Goal: Task Accomplishment & Management: Manage account settings

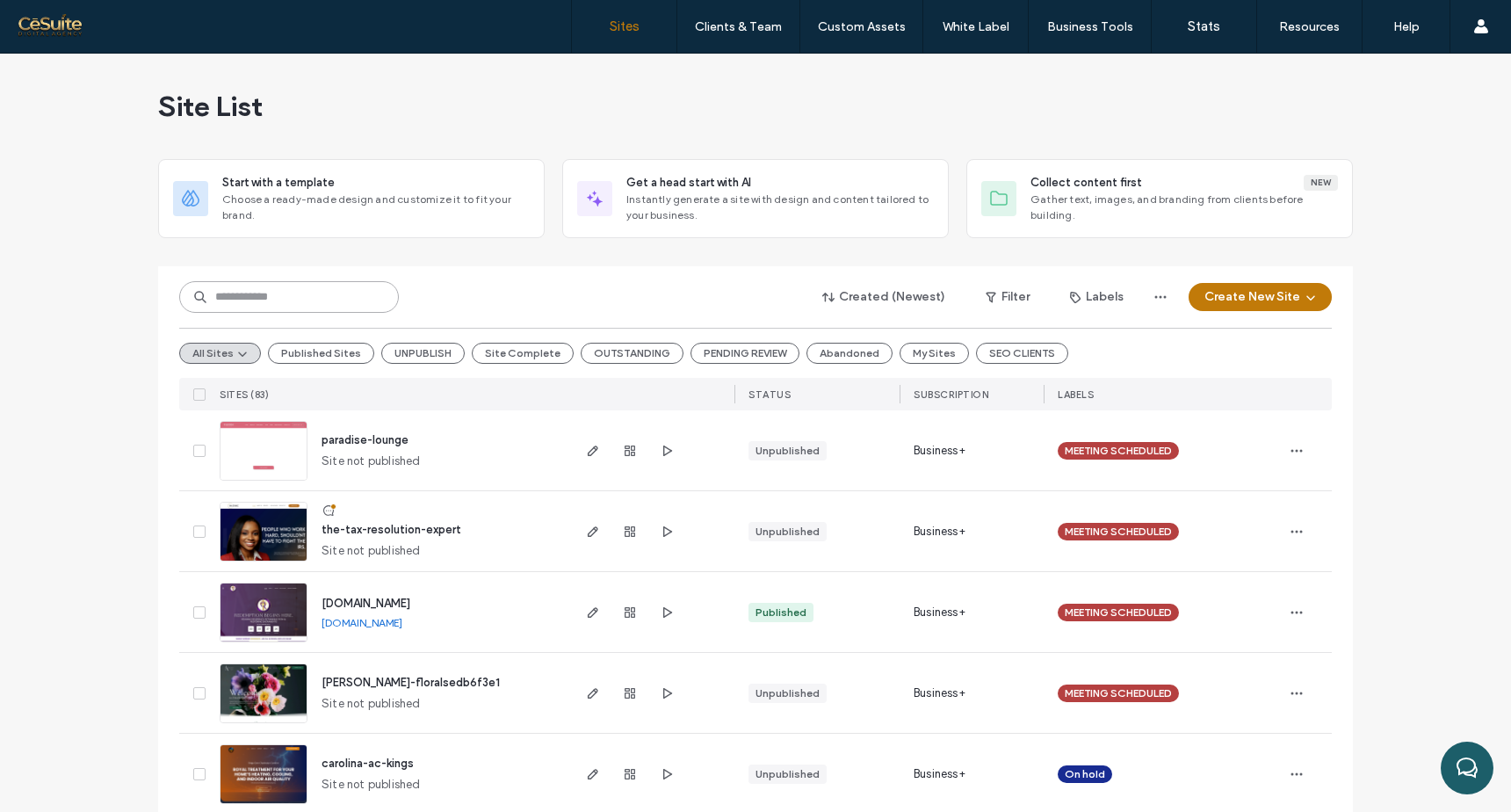
click at [316, 307] on input at bounding box center [289, 297] width 220 height 32
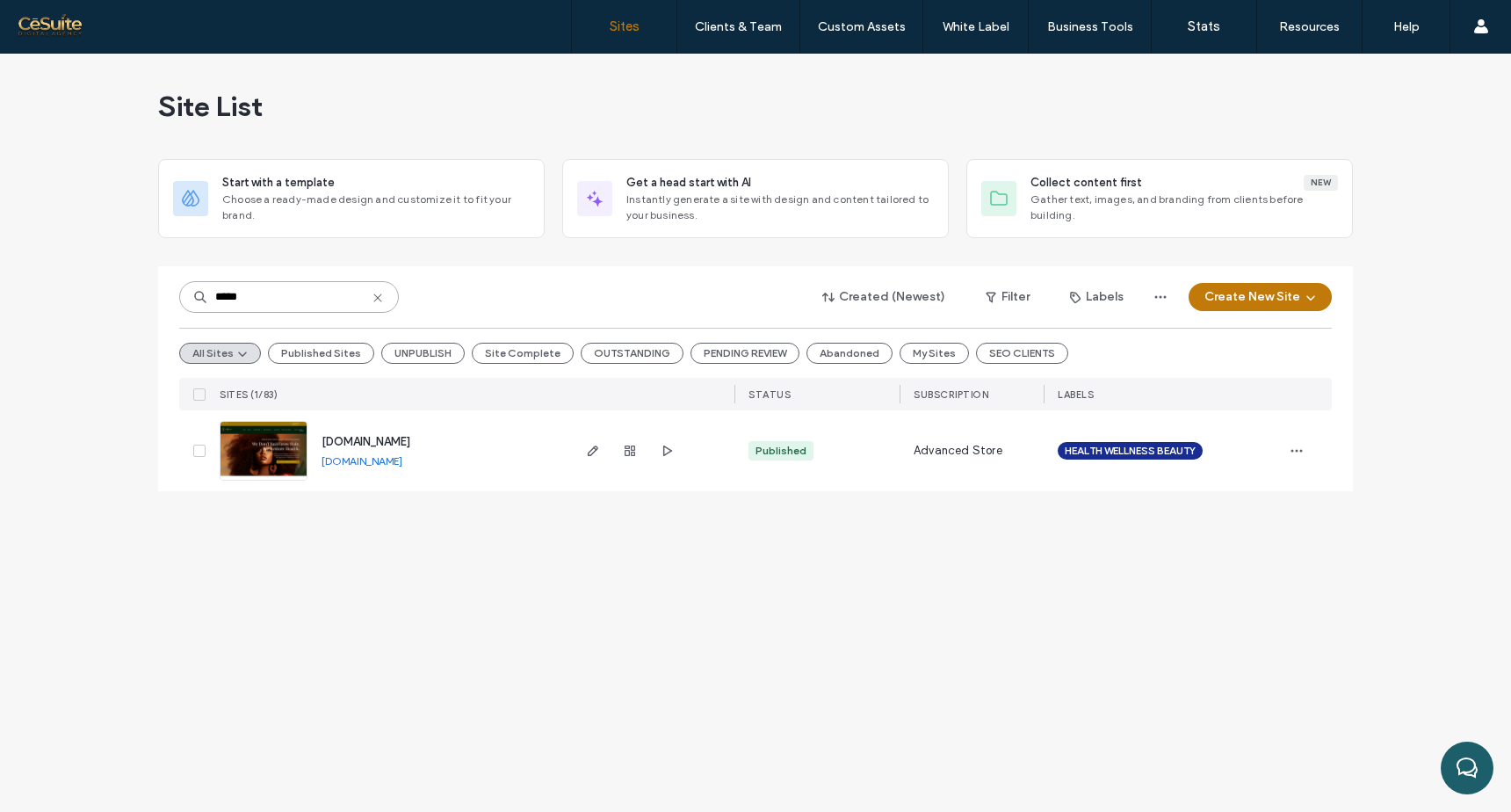
type input "*****"
click at [591, 438] on div at bounding box center [629, 451] width 95 height 81
click at [591, 446] on icon "button" at bounding box center [593, 451] width 14 height 14
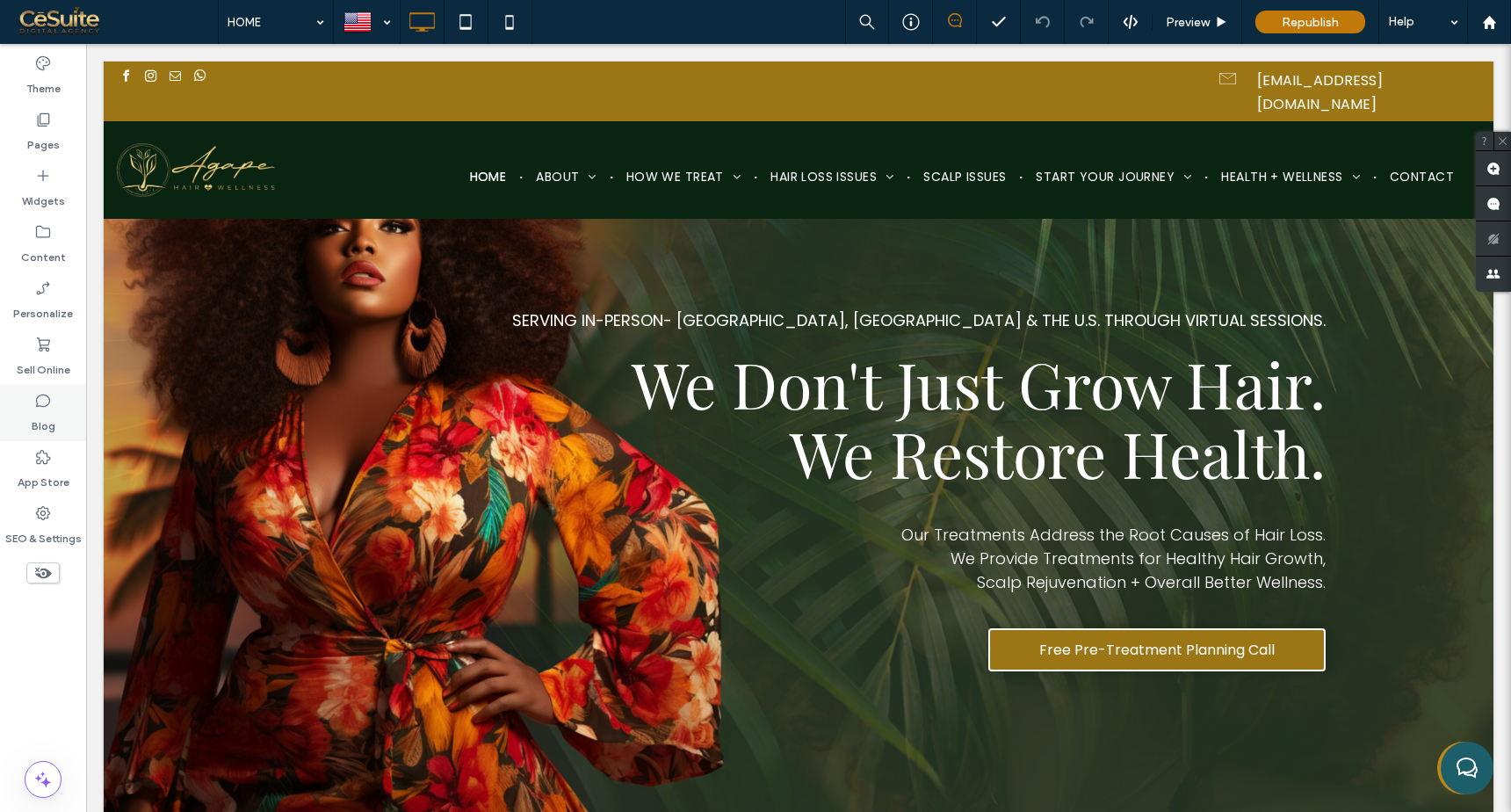
click at [32, 407] on div "Blog" at bounding box center [43, 413] width 87 height 56
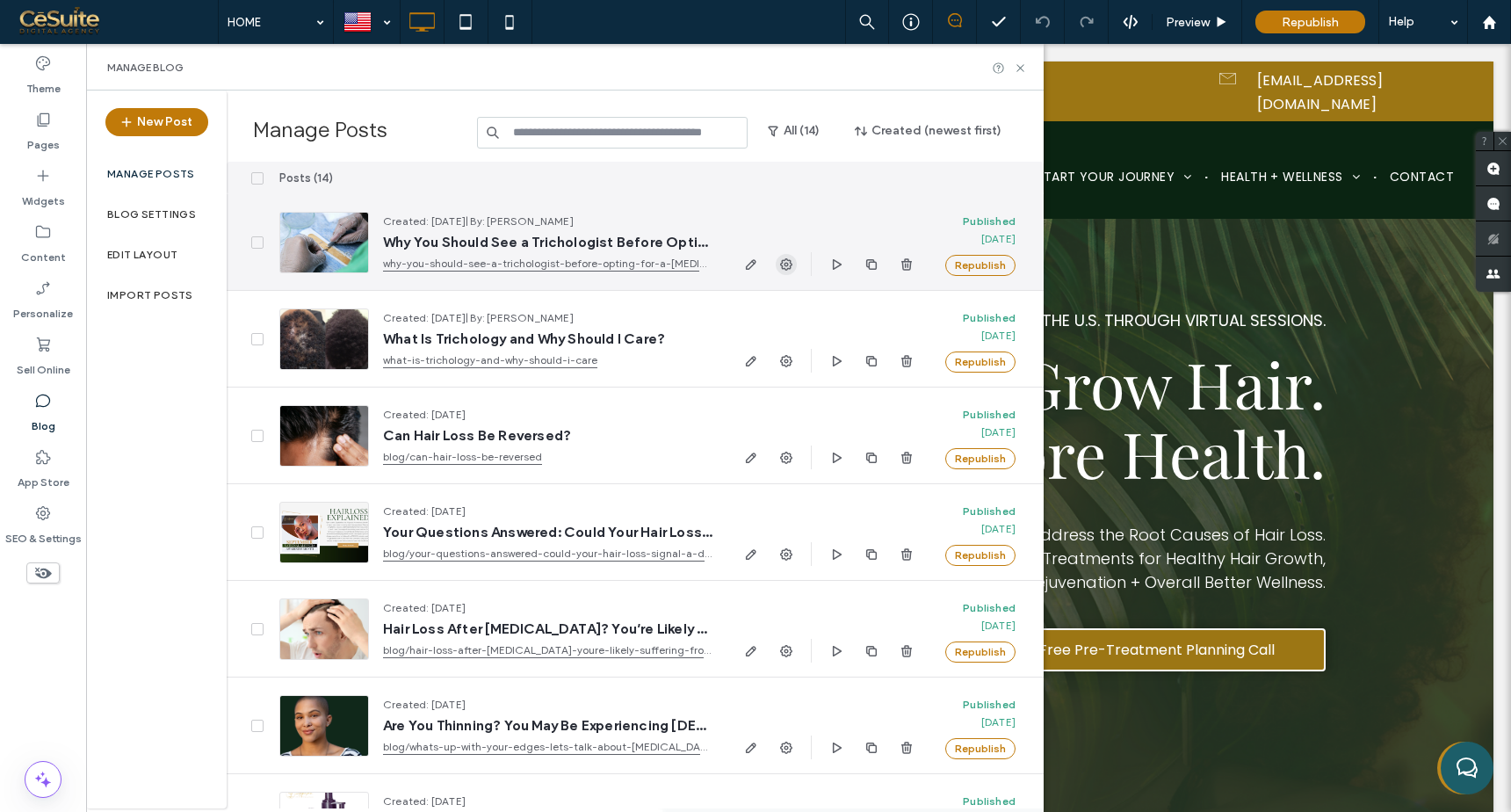
click at [783, 269] on icon "button" at bounding box center [786, 265] width 14 height 14
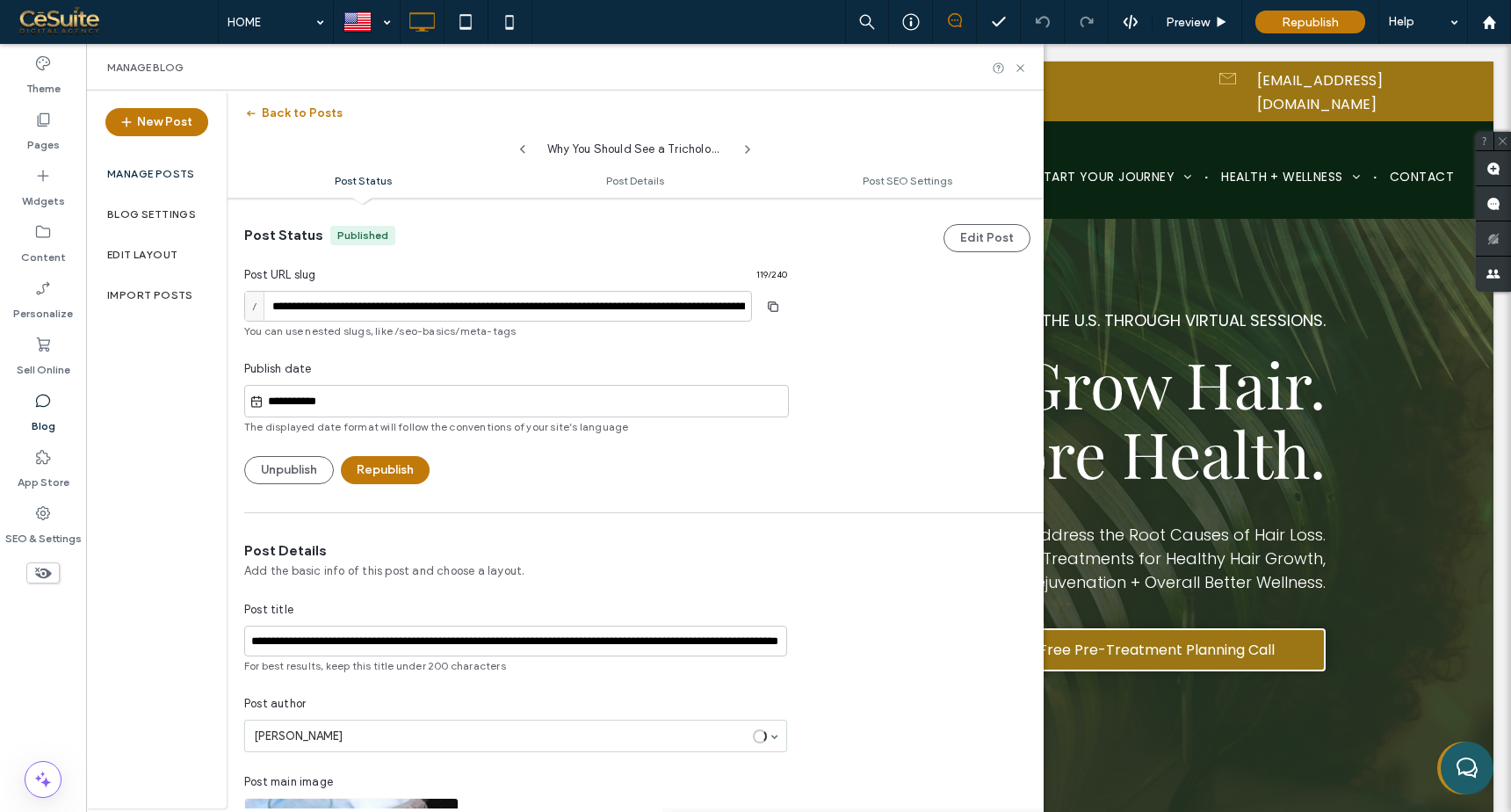
scroll to position [1, 0]
click at [294, 473] on button "Unpublish" at bounding box center [288, 469] width 89 height 28
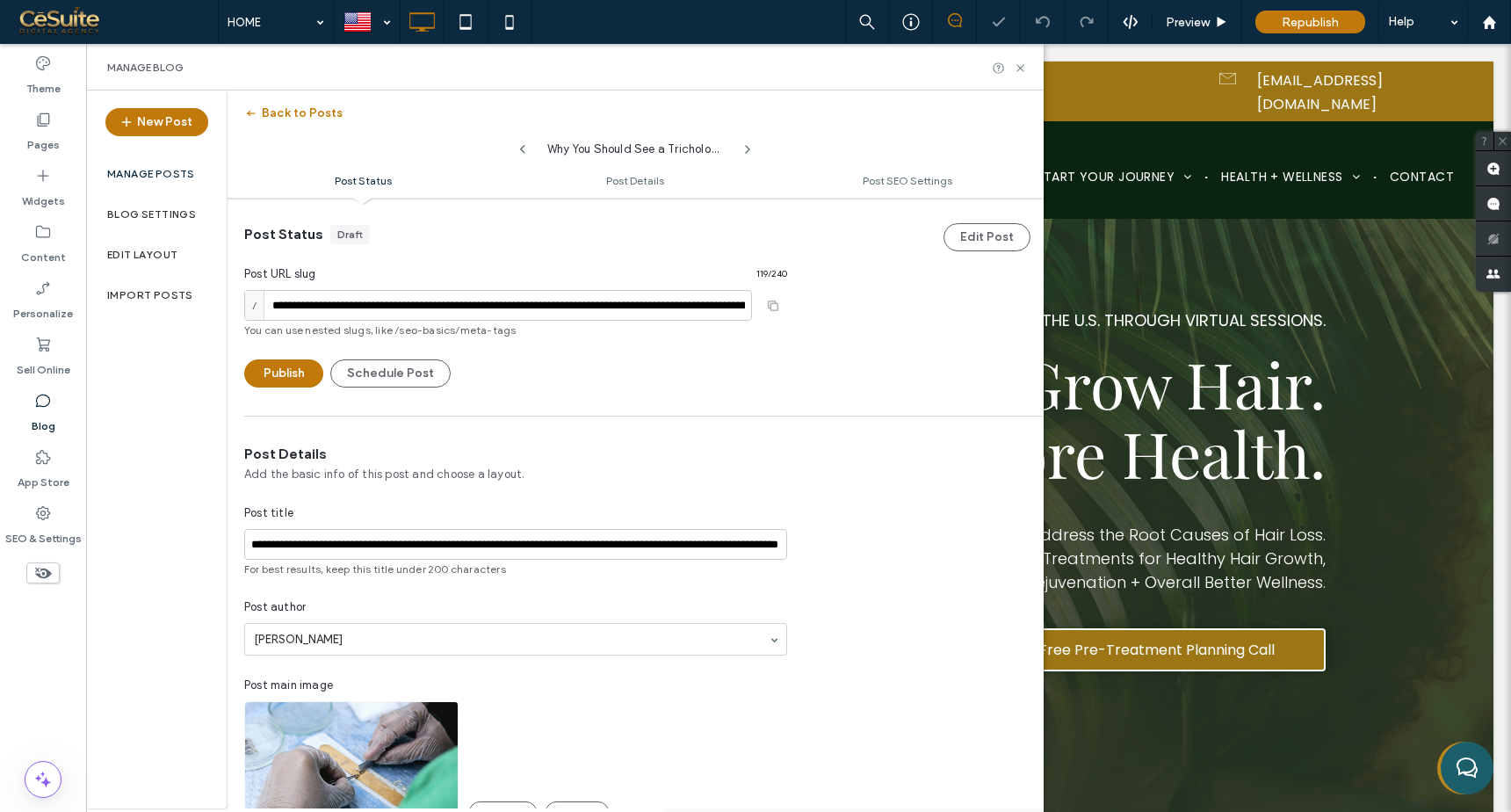
click at [166, 165] on div "Manage posts" at bounding box center [157, 174] width 141 height 41
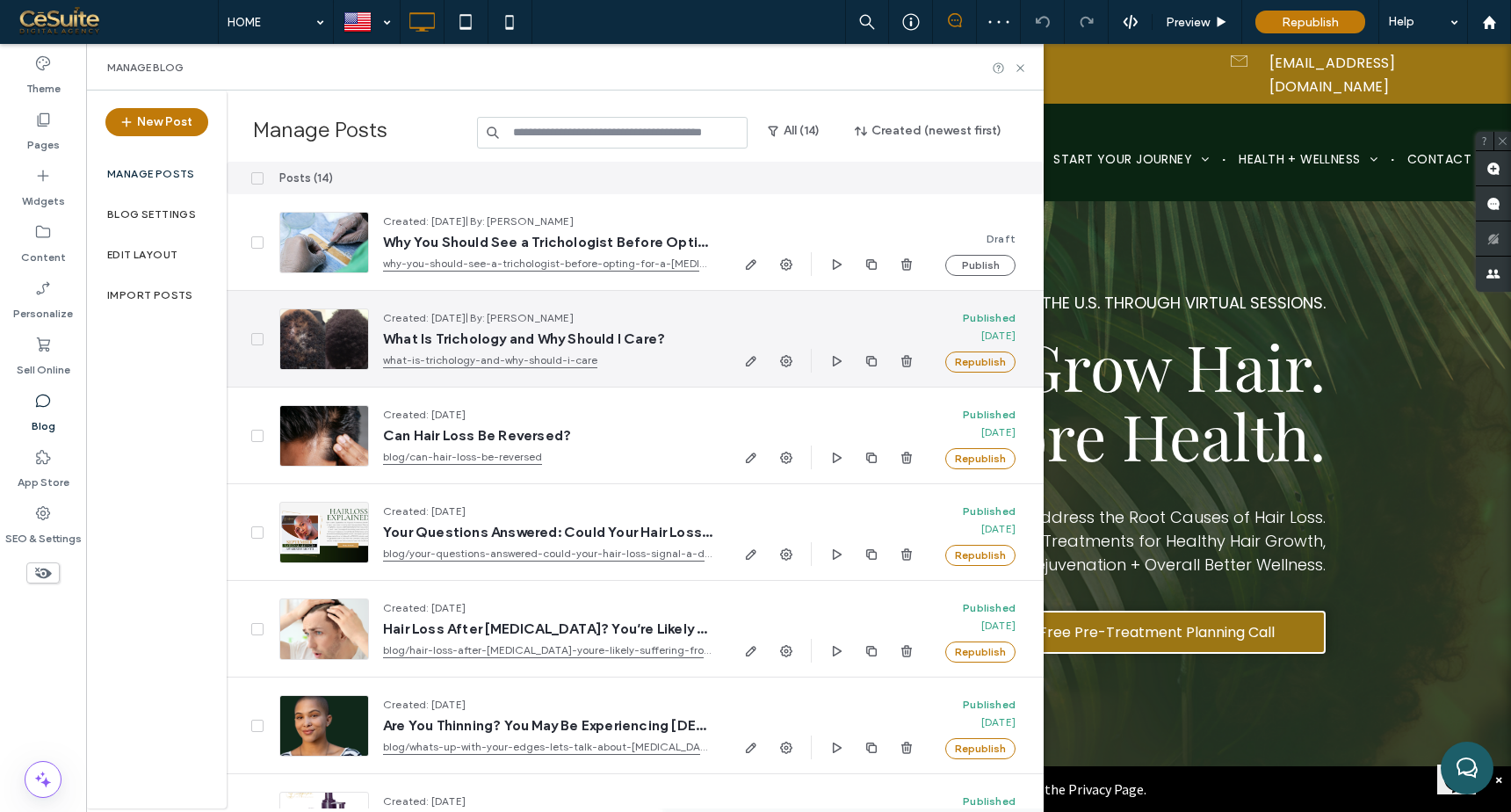
scroll to position [0, 0]
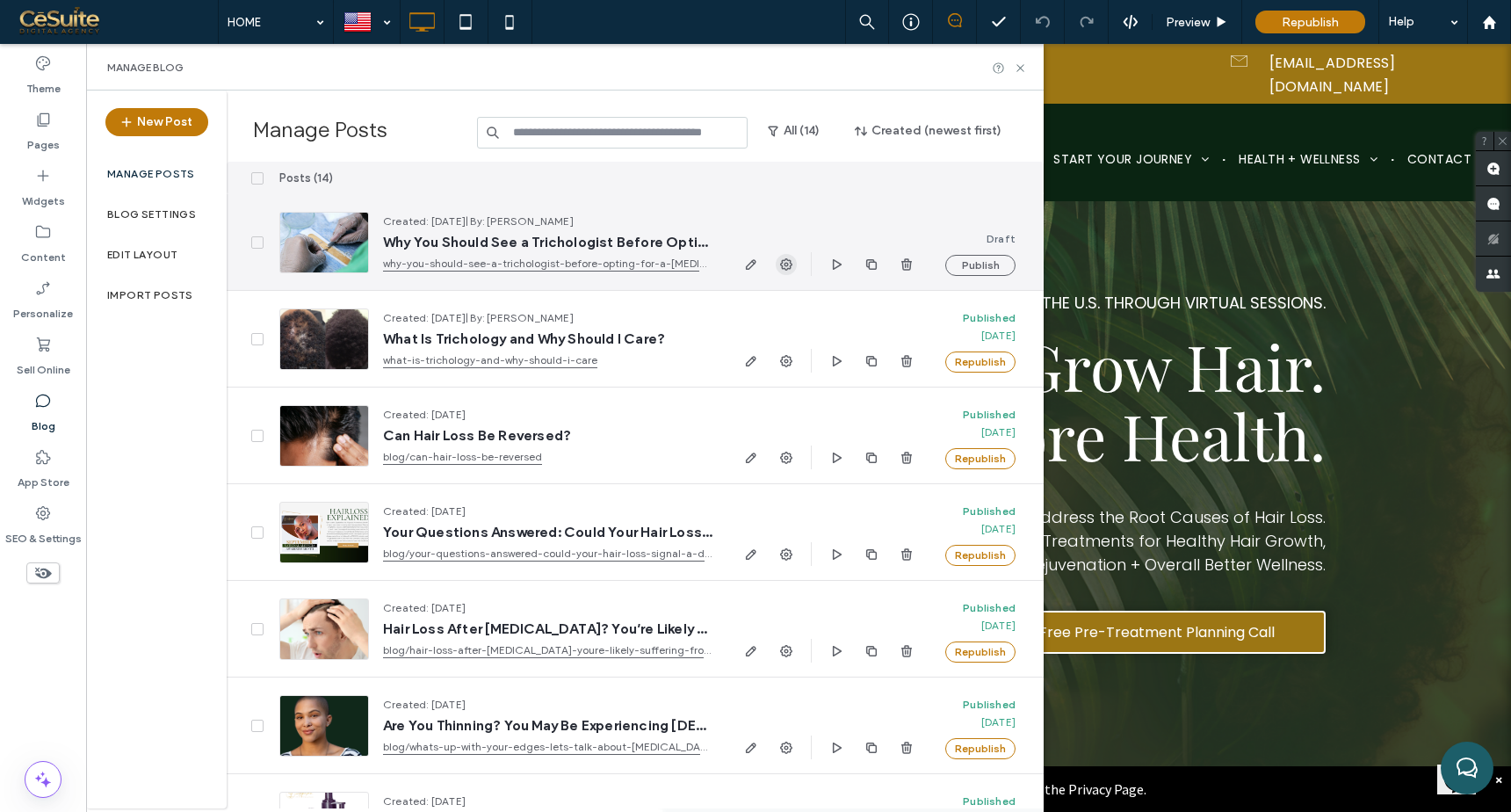
click at [779, 261] on icon "button" at bounding box center [786, 265] width 14 height 14
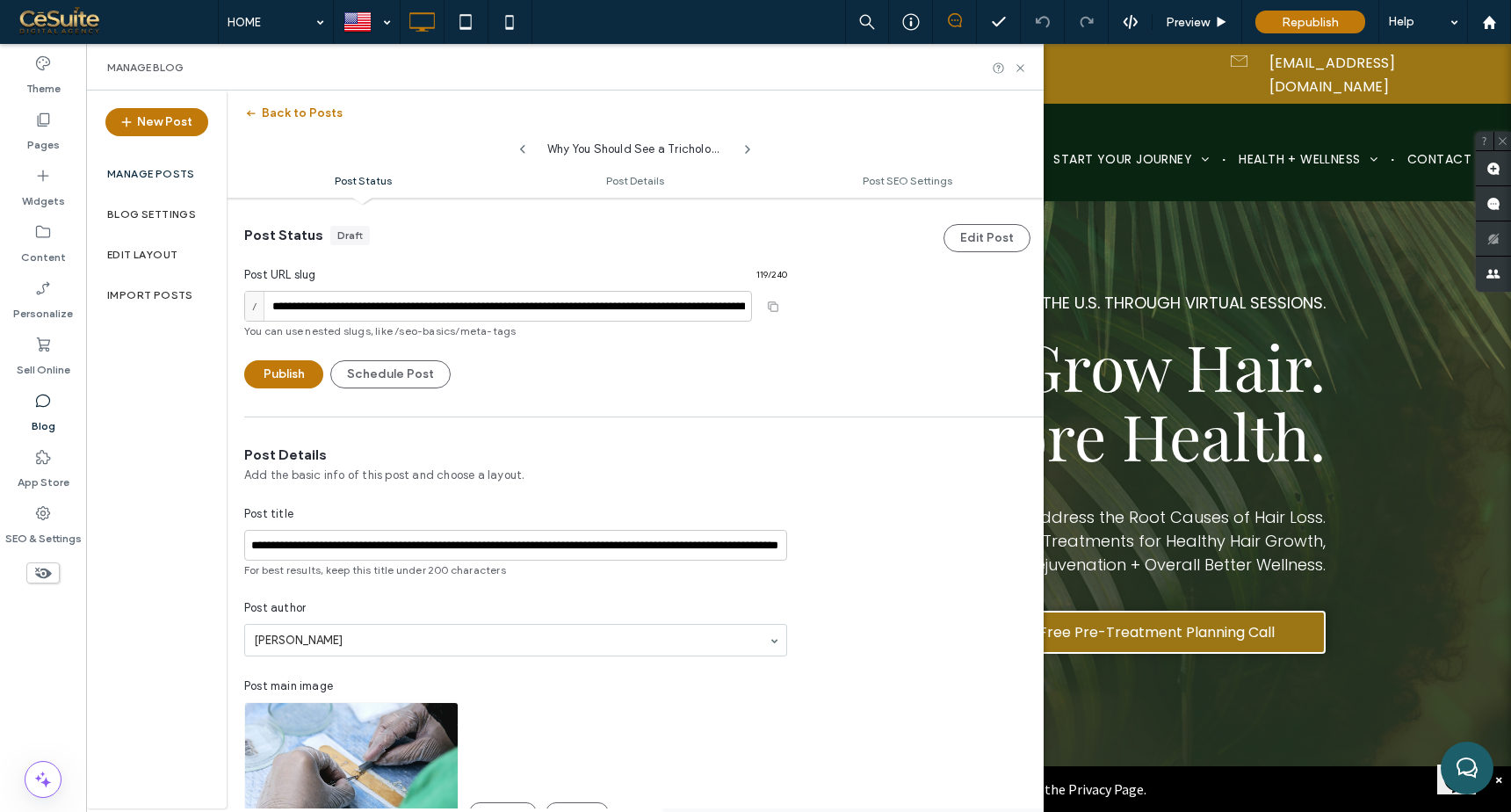
click at [152, 175] on label "Manage posts" at bounding box center [151, 174] width 87 height 13
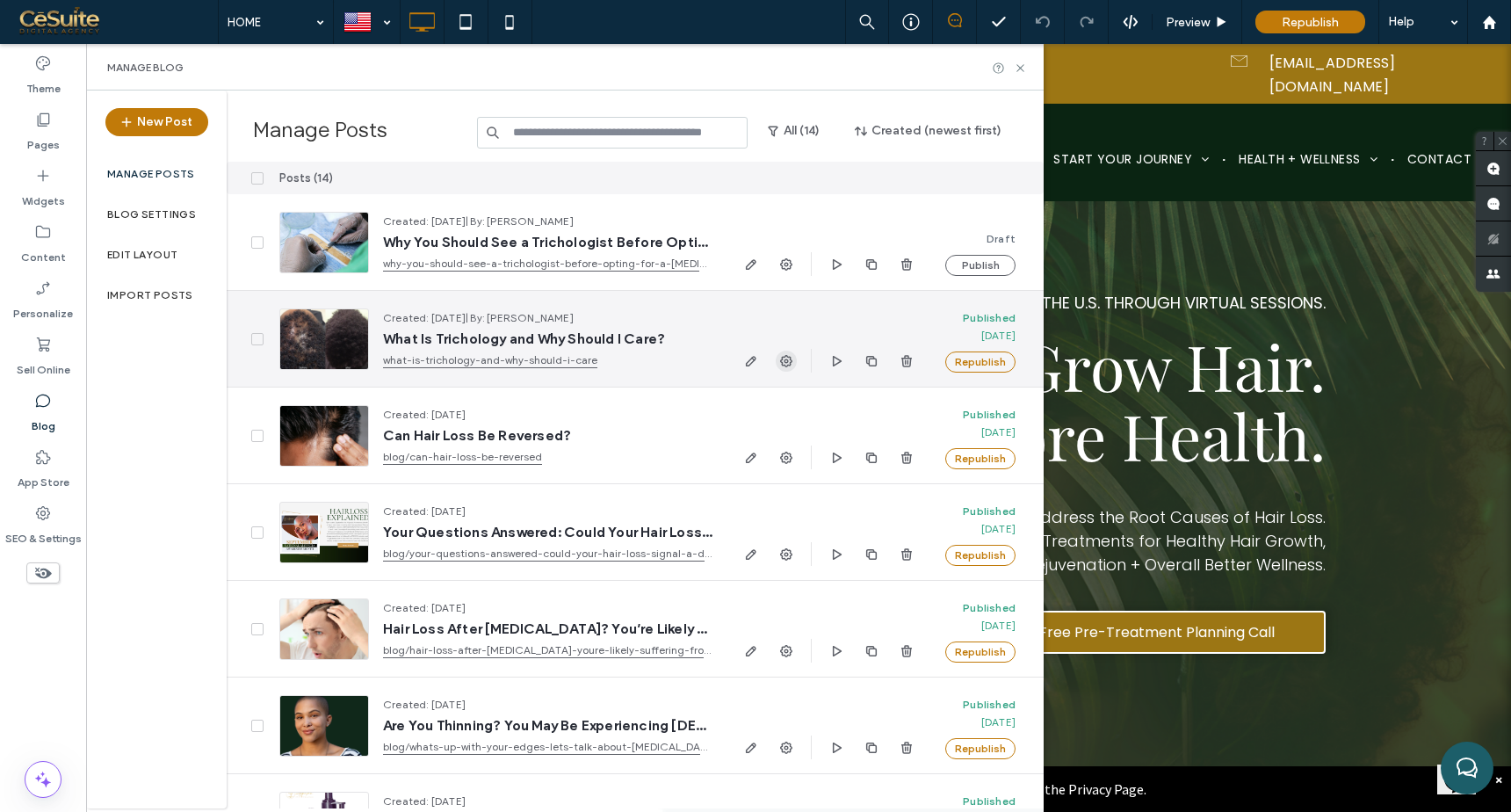
click at [783, 362] on icon "button" at bounding box center [786, 361] width 14 height 14
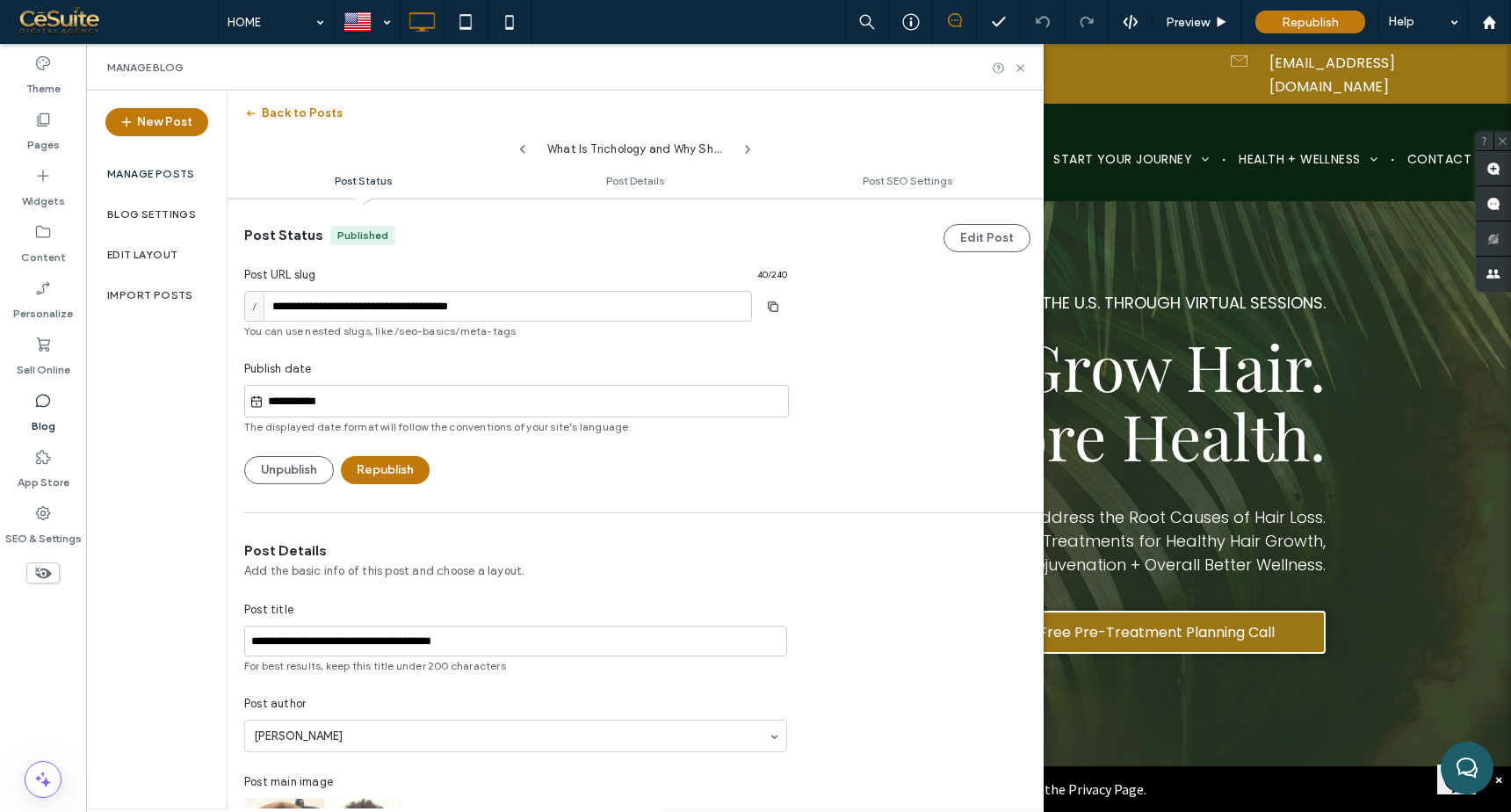
scroll to position [1, 0]
click at [306, 465] on button "Unpublish" at bounding box center [288, 469] width 89 height 28
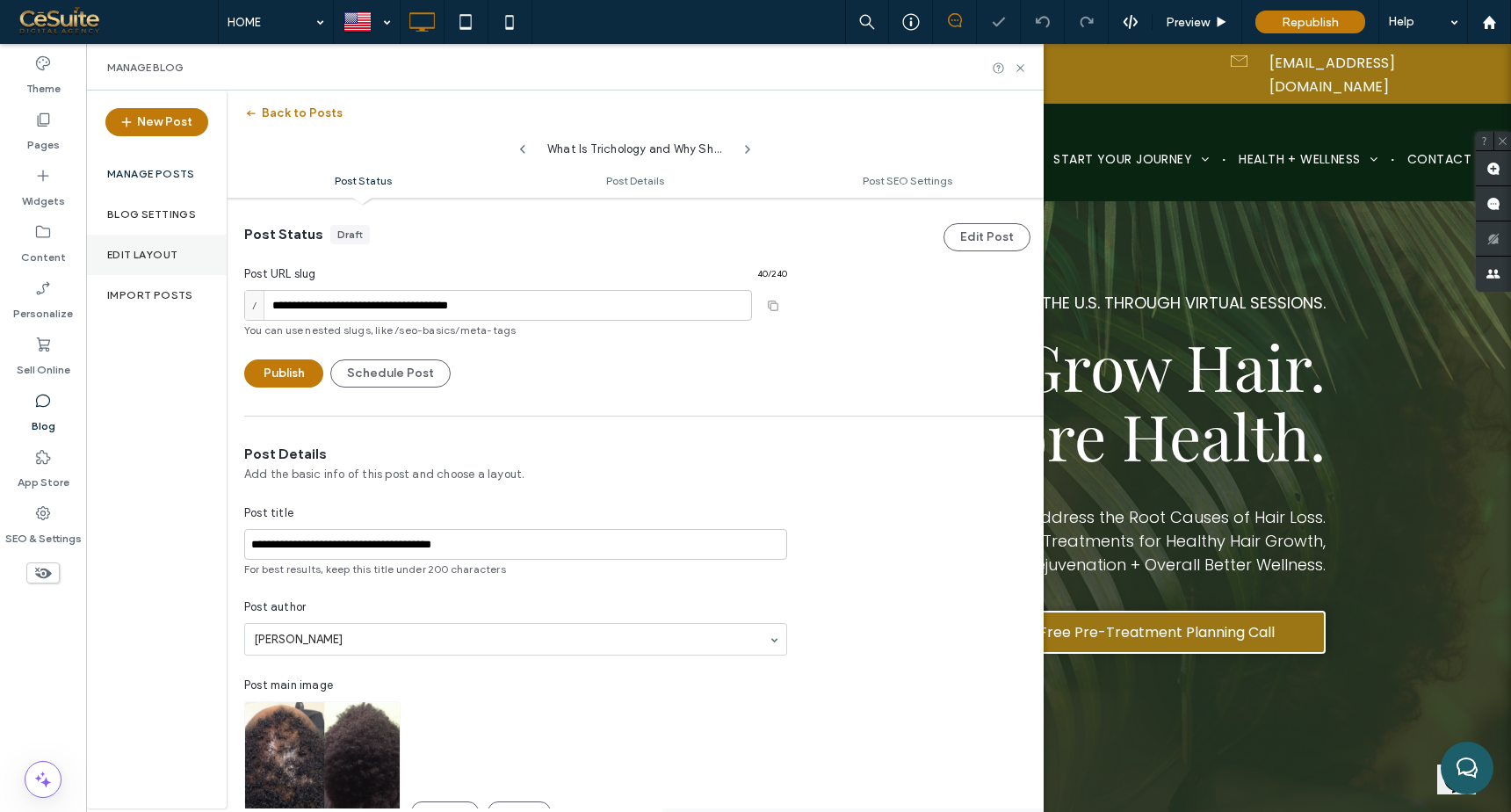
scroll to position [0, 0]
click at [184, 180] on div "Manage posts" at bounding box center [157, 174] width 141 height 41
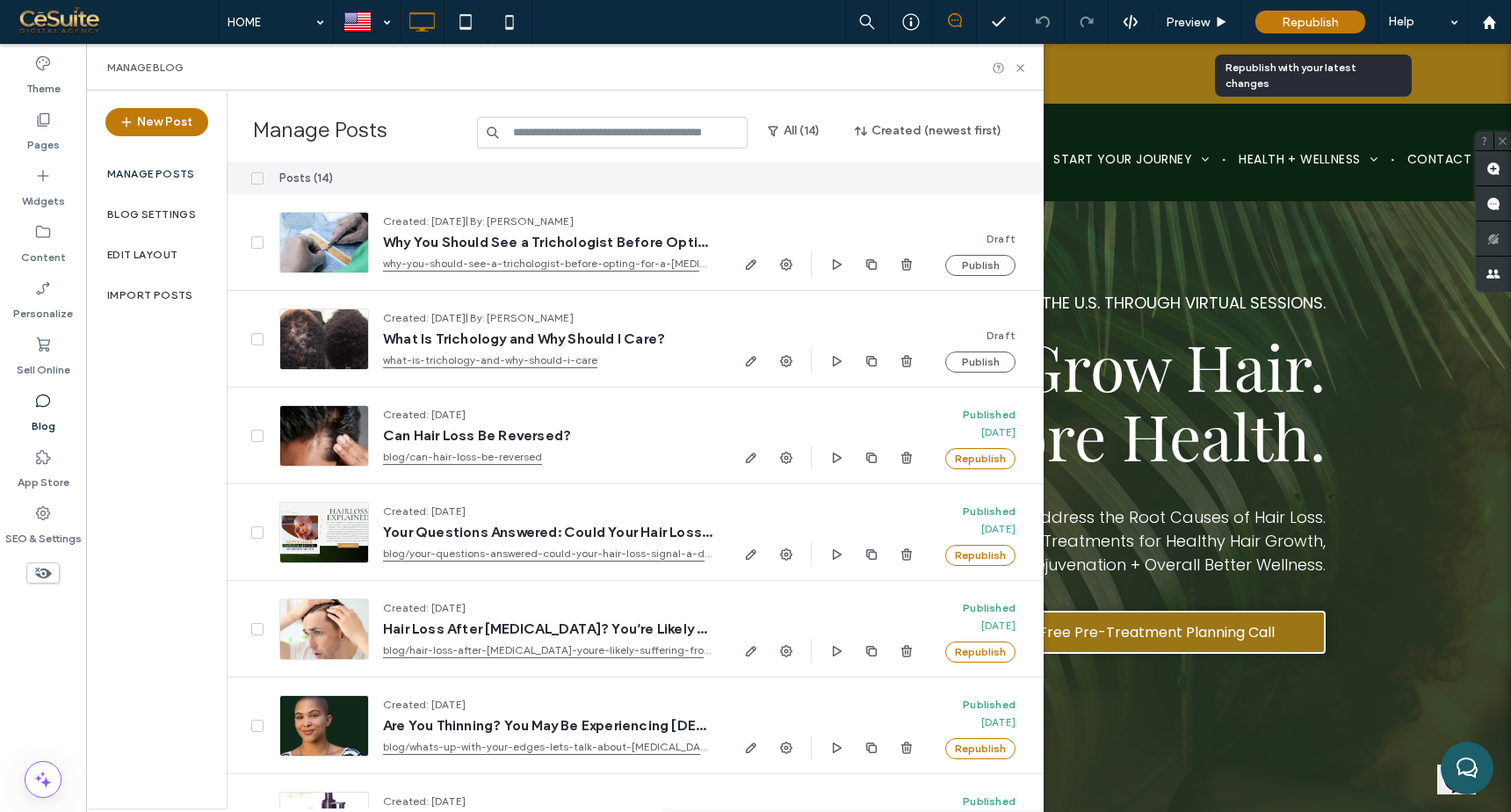
click at [1314, 30] on div "Republish" at bounding box center [1311, 22] width 110 height 23
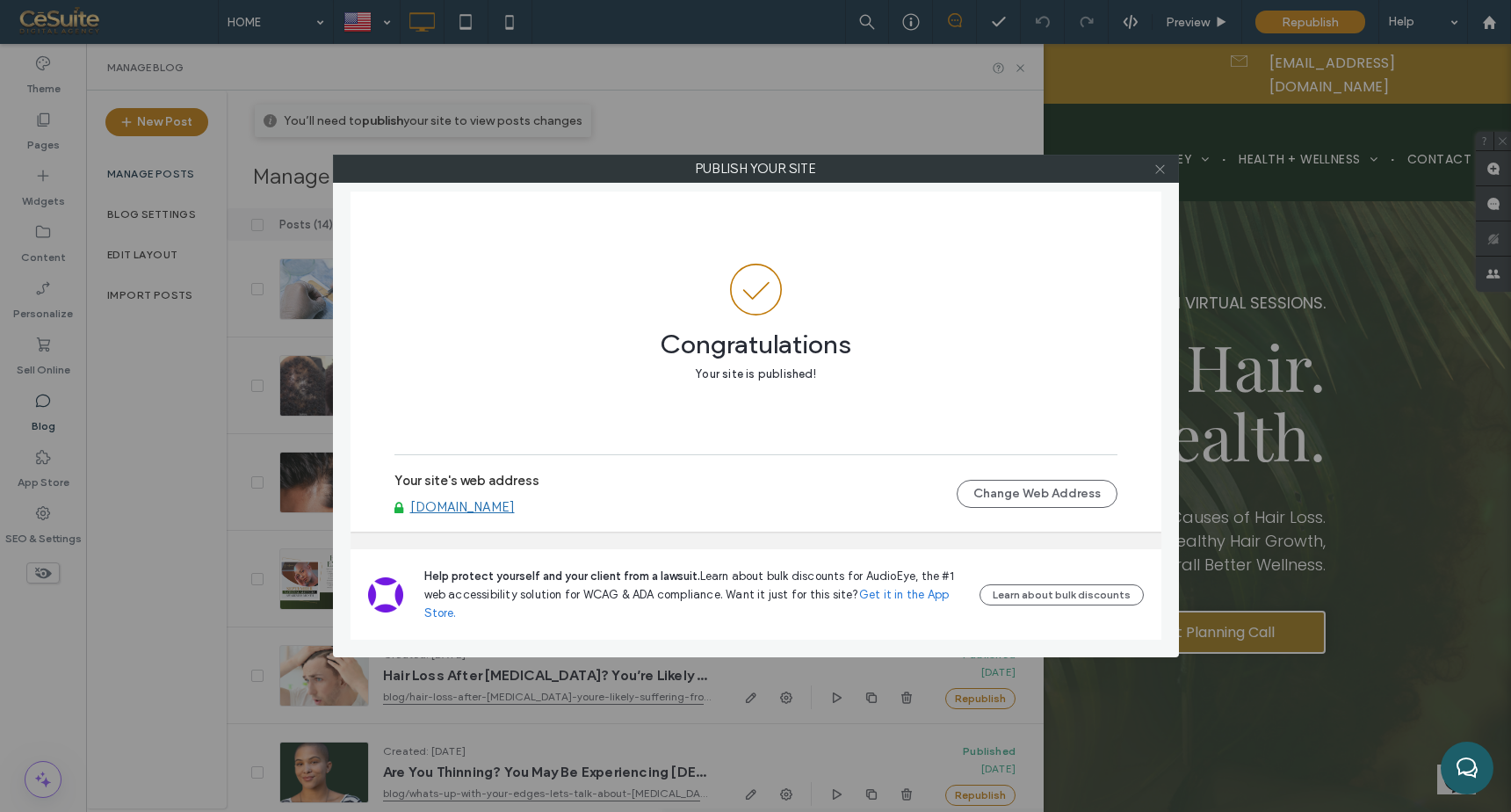
click at [1158, 160] on span at bounding box center [1160, 168] width 14 height 26
